Goal: Book appointment/travel/reservation

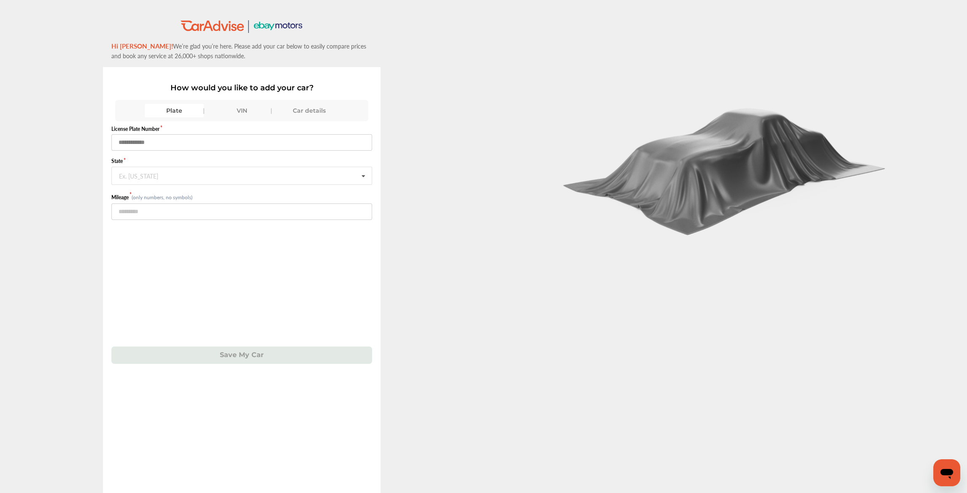
click at [181, 145] on input "text" at bounding box center [241, 142] width 261 height 16
click at [136, 140] on input "*******" at bounding box center [241, 142] width 261 height 16
type input "*******"
click at [143, 175] on div "Ex. New York" at bounding box center [138, 174] width 39 height 5
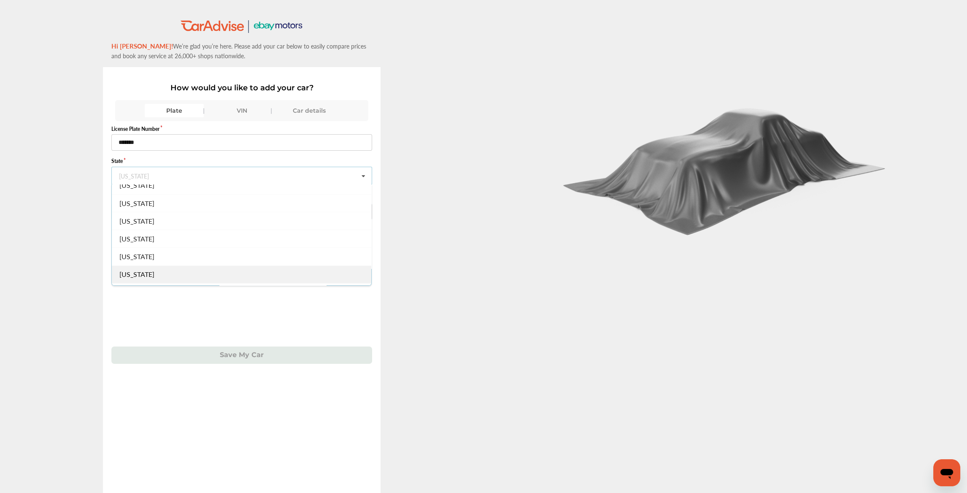
click at [211, 274] on div "New York" at bounding box center [241, 274] width 259 height 18
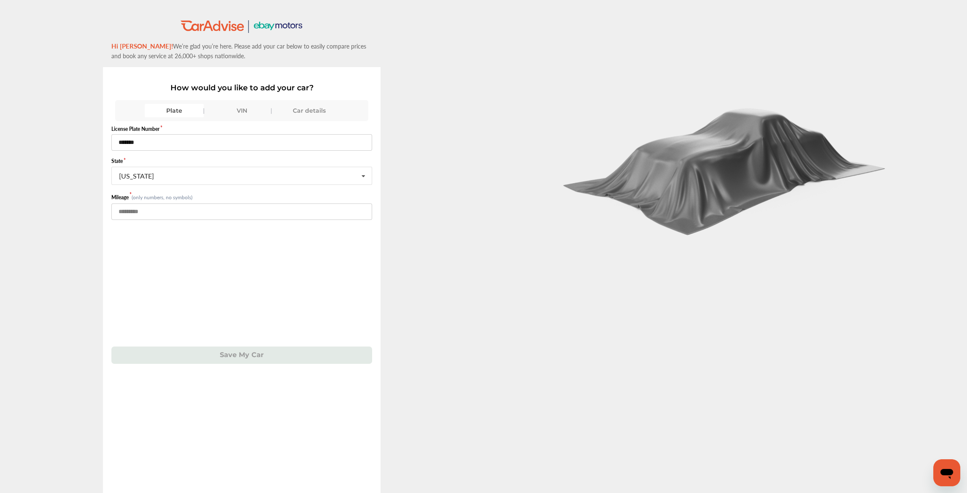
click at [140, 207] on input "number" at bounding box center [241, 211] width 261 height 16
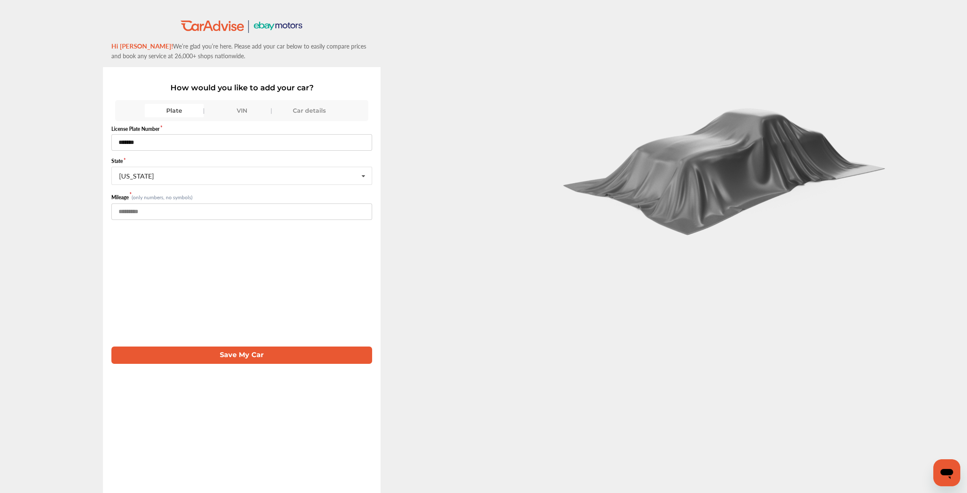
type input "*****"
click at [221, 351] on button "Save My Car" at bounding box center [241, 354] width 261 height 17
drag, startPoint x: 161, startPoint y: 143, endPoint x: 104, endPoint y: 140, distance: 56.6
click at [104, 140] on div "How would you like to add your car? Plate VIN Car details License Plate Number …" at bounding box center [242, 297] width 278 height 460
click at [230, 108] on div "VIN" at bounding box center [241, 110] width 59 height 13
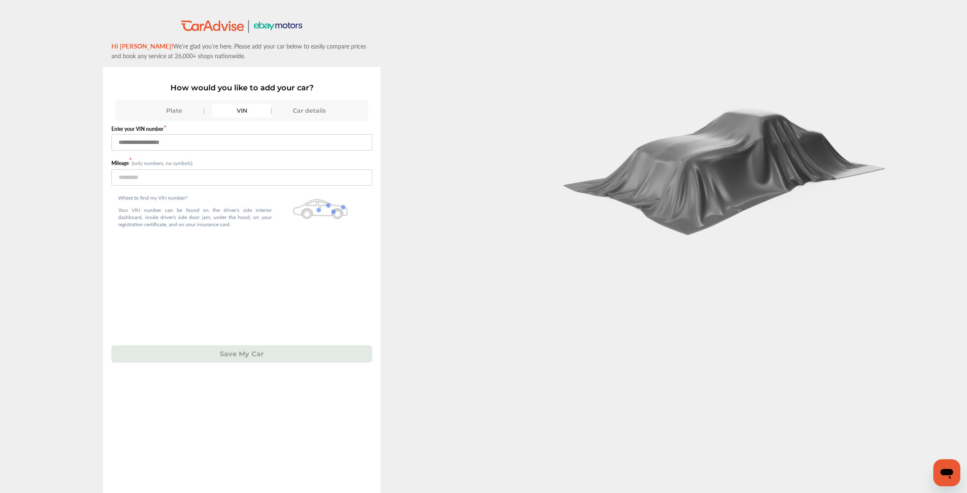
click at [168, 143] on input "text" at bounding box center [241, 142] width 261 height 16
paste input "**********"
type input "**********"
click at [142, 181] on input "number" at bounding box center [241, 177] width 261 height 16
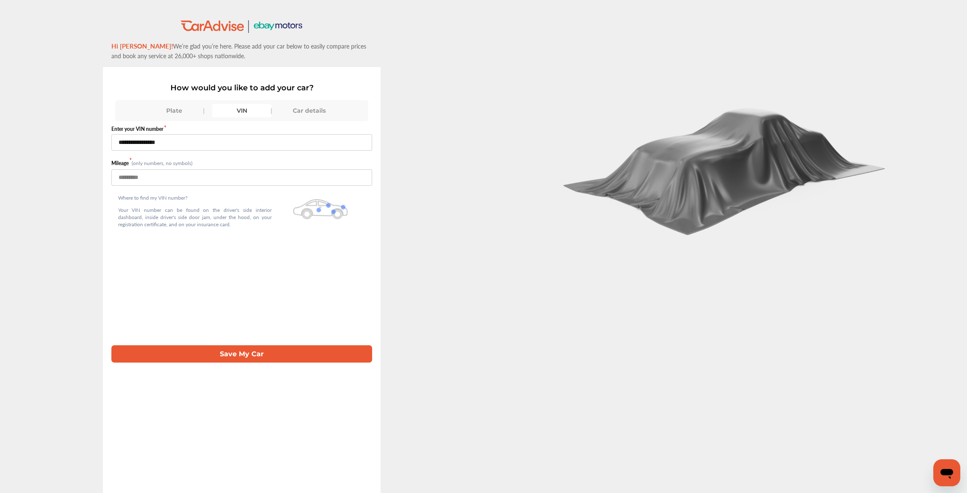
type input "*****"
click at [170, 349] on button "Save My Car" at bounding box center [241, 353] width 261 height 17
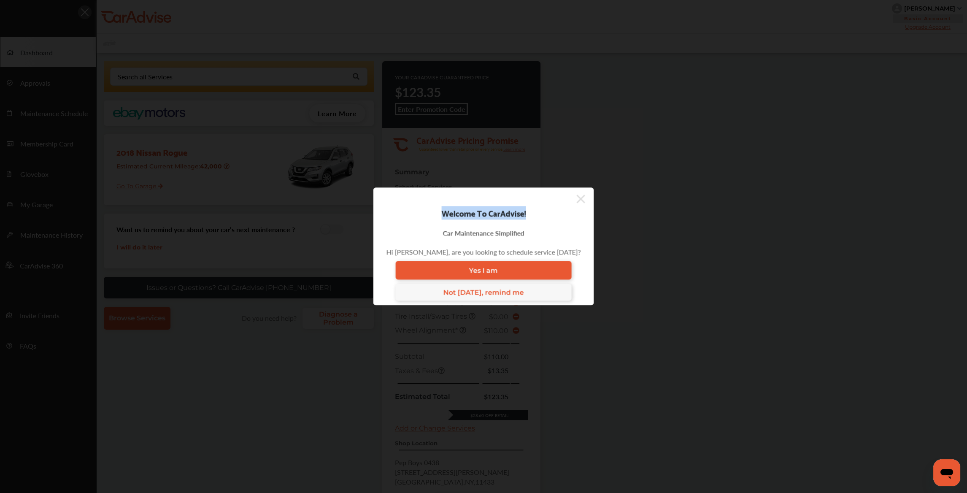
click at [577, 207] on div "Welcome To CarAdvise! Car Maintenance Simplified Hi Krishna, are you looking to…" at bounding box center [483, 246] width 221 height 118
click at [578, 202] on icon at bounding box center [581, 198] width 8 height 8
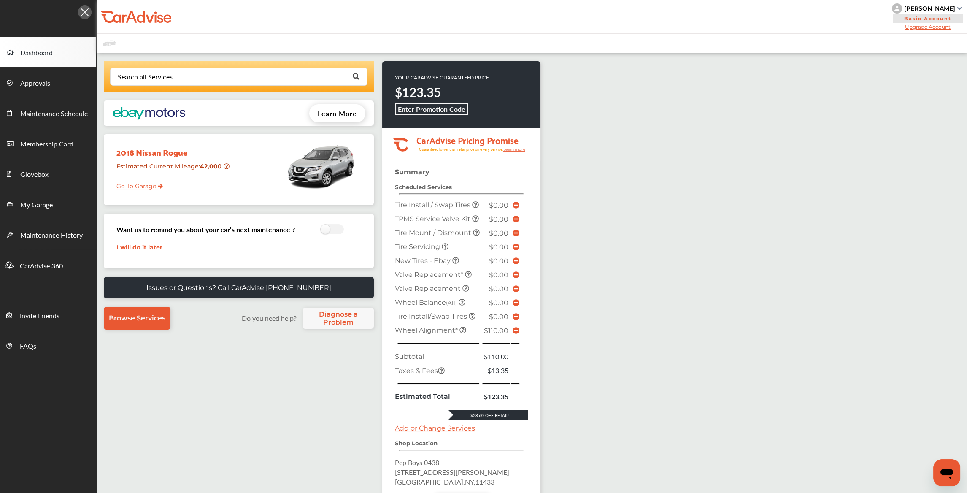
click at [515, 334] on icon at bounding box center [515, 330] width 7 height 7
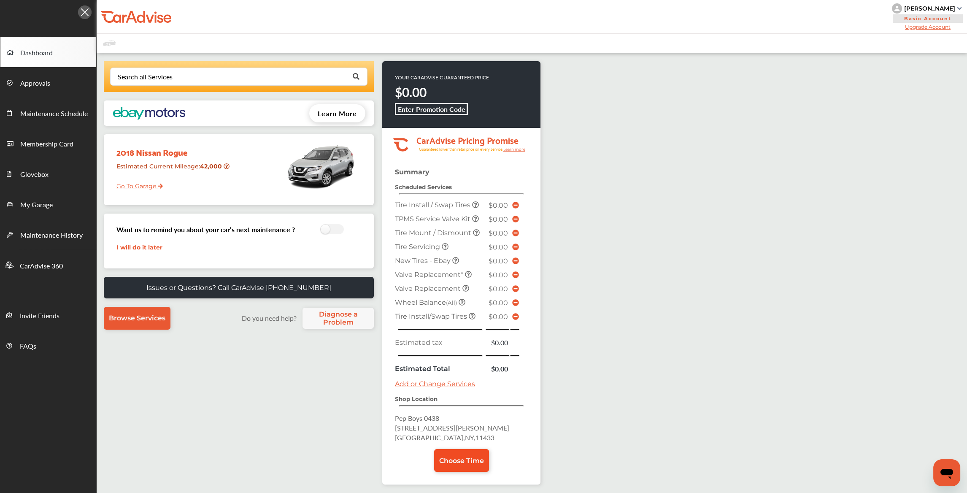
click at [458, 460] on link "Choose Time" at bounding box center [461, 460] width 55 height 23
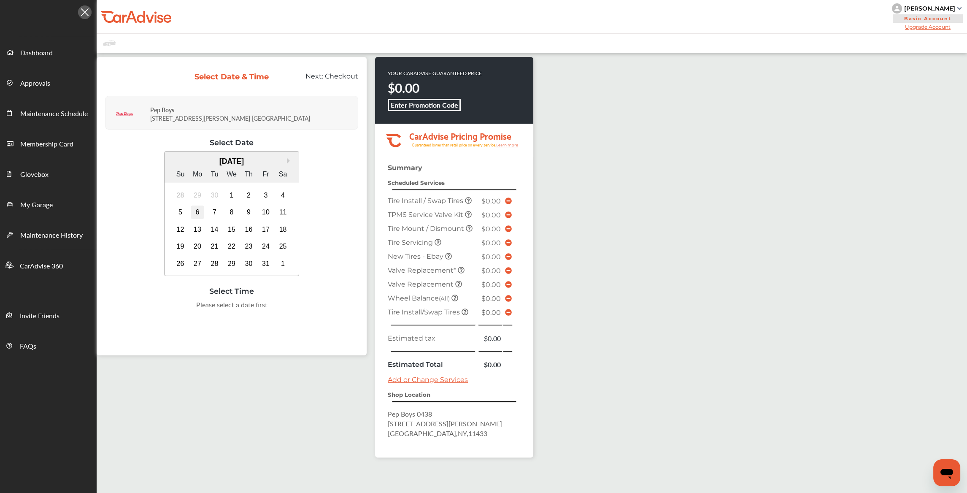
click at [197, 211] on div "6" at bounding box center [197, 211] width 13 height 13
click at [198, 230] on div "13" at bounding box center [197, 229] width 13 height 13
click at [239, 303] on div "11:00 AM" at bounding box center [232, 306] width 40 height 15
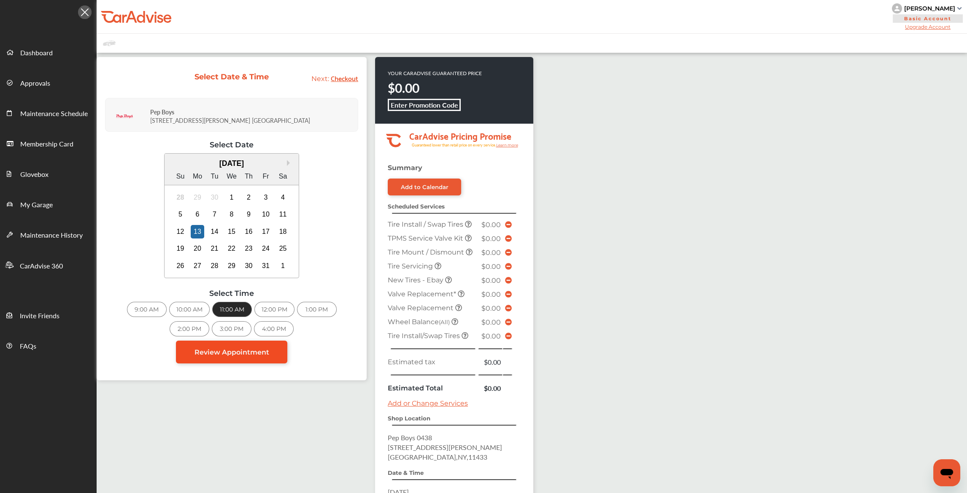
click at [247, 358] on link "Review Appointment" at bounding box center [231, 351] width 111 height 23
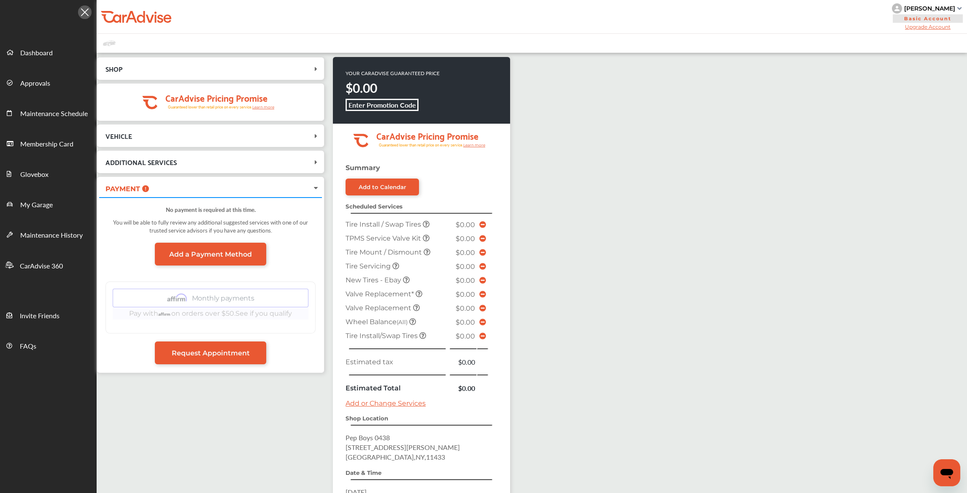
scroll to position [115, 0]
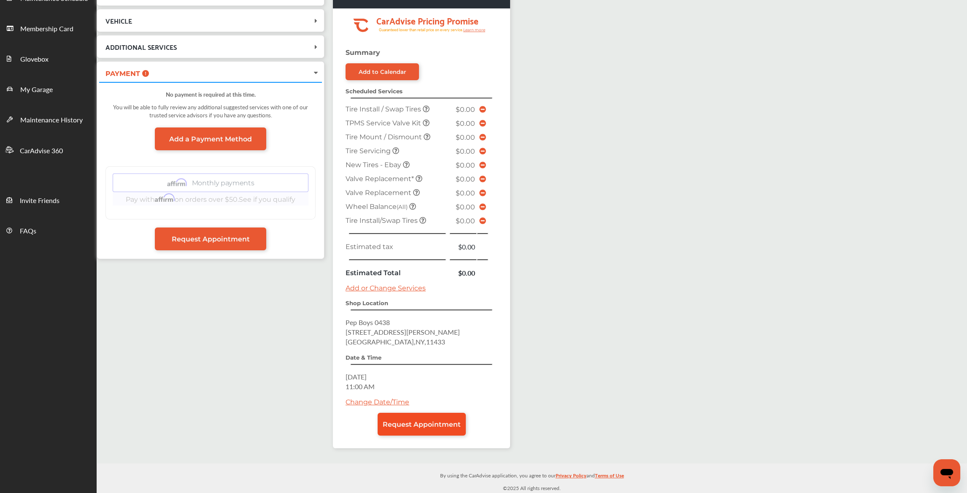
click at [445, 424] on link "Request Appointment" at bounding box center [421, 423] width 88 height 23
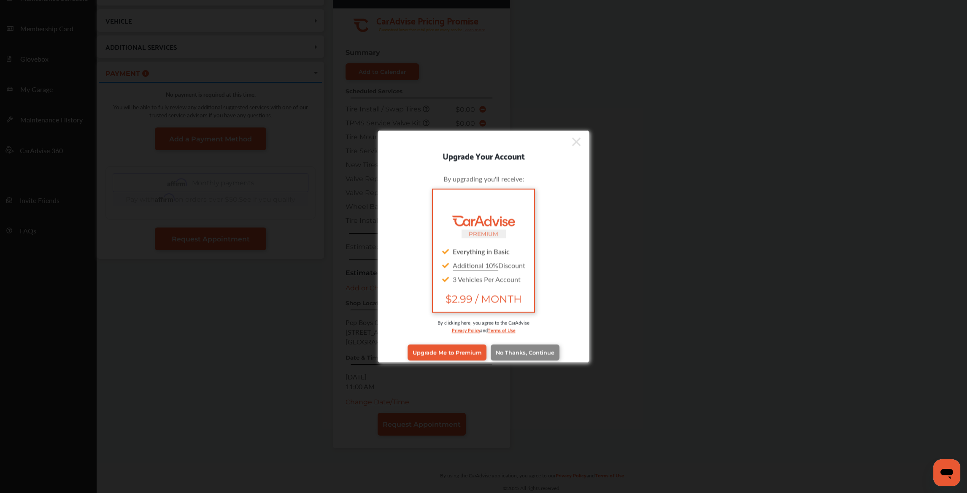
click at [522, 358] on link "No Thanks, Continue" at bounding box center [525, 352] width 69 height 16
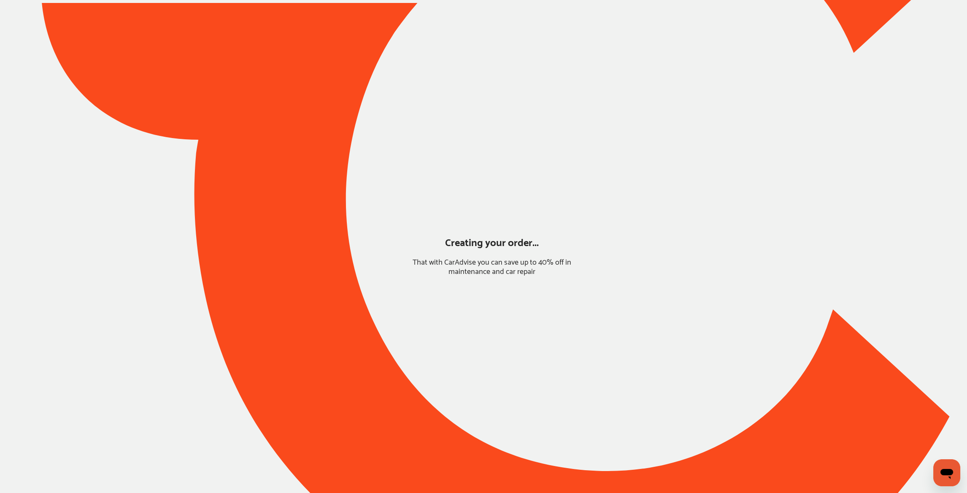
scroll to position [0, 0]
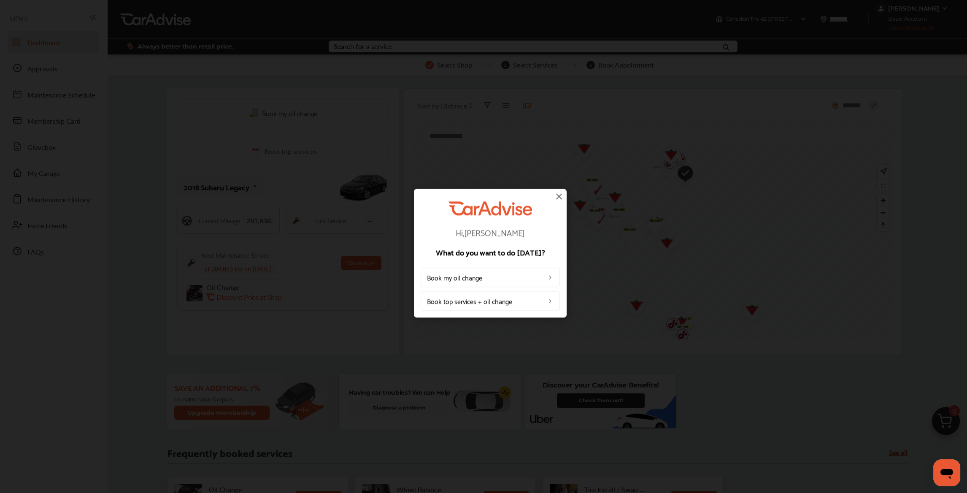
click at [558, 197] on img at bounding box center [559, 196] width 10 height 10
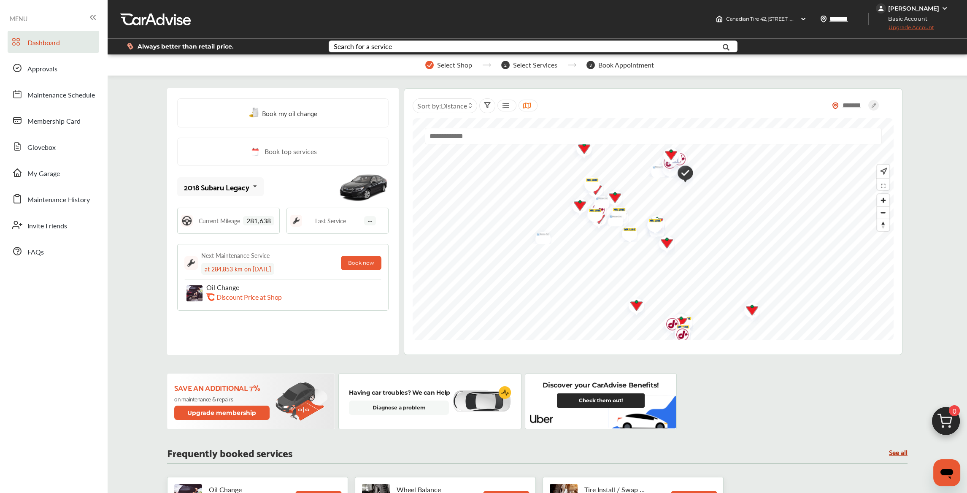
click at [908, 6] on div "[PERSON_NAME]" at bounding box center [913, 9] width 51 height 8
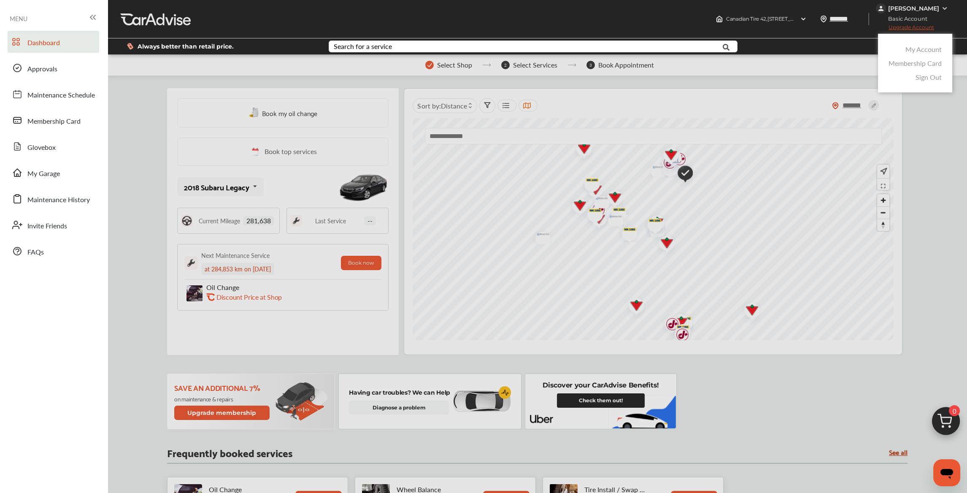
click at [918, 48] on link "My Account" at bounding box center [923, 49] width 36 height 10
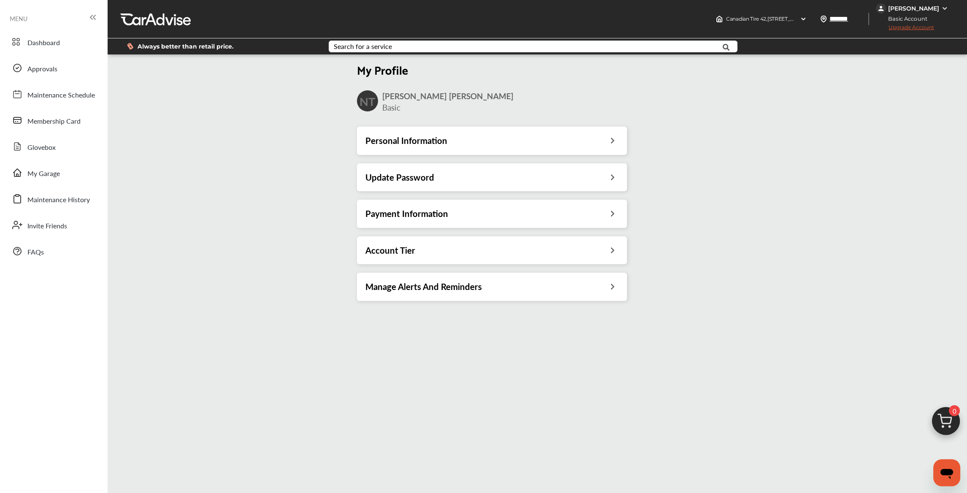
click at [498, 223] on div "Payment Information" at bounding box center [492, 213] width 270 height 28
click at [497, 221] on div "Payment Information" at bounding box center [492, 213] width 270 height 28
click at [493, 216] on div "Payment Information" at bounding box center [491, 213] width 253 height 11
